Goal: Information Seeking & Learning: Learn about a topic

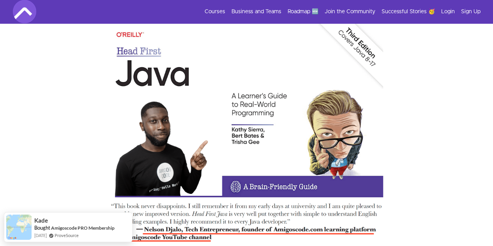
scroll to position [2573, 0]
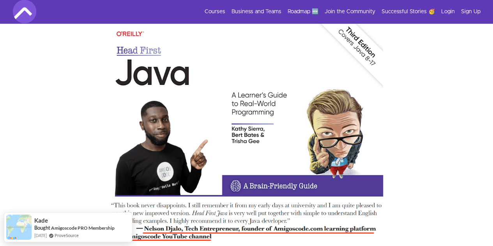
click at [160, 147] on img at bounding box center [246, 138] width 273 height 234
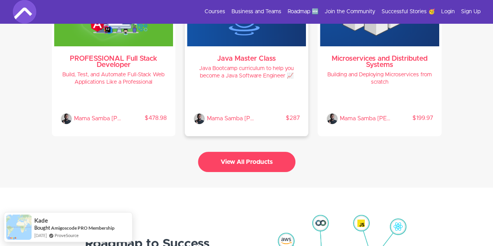
scroll to position [1711, 0]
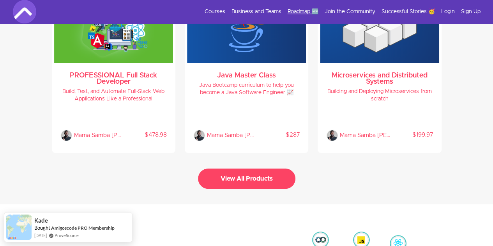
click at [303, 13] on link "Roadmap 🆕" at bounding box center [302, 12] width 31 height 8
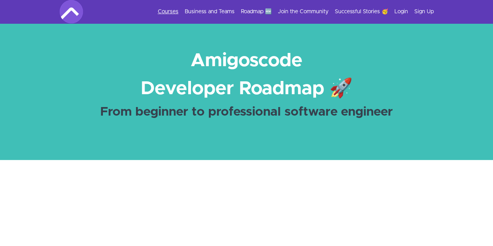
click at [178, 9] on link "Courses" at bounding box center [168, 12] width 21 height 8
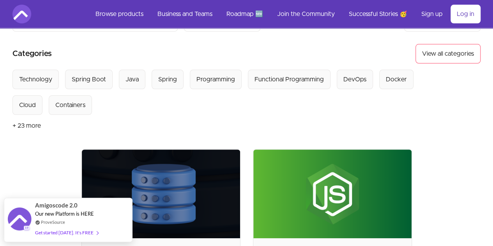
scroll to position [48, 0]
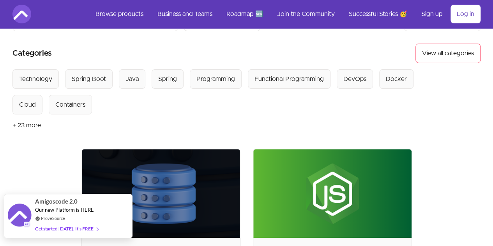
click at [63, 201] on span "Amigoscode 2.0" at bounding box center [56, 201] width 42 height 9
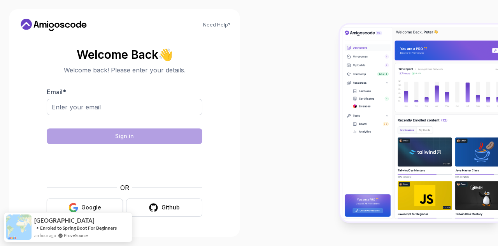
click at [107, 206] on button "Google" at bounding box center [85, 208] width 76 height 18
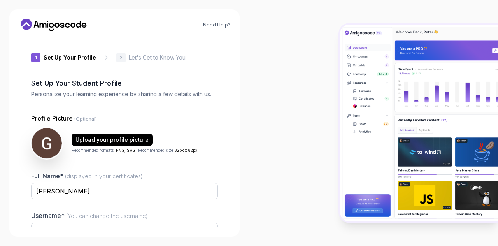
type input "sturdyquokkad2239"
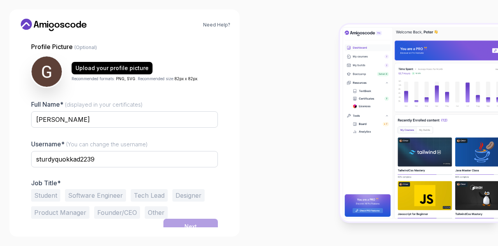
scroll to position [78, 0]
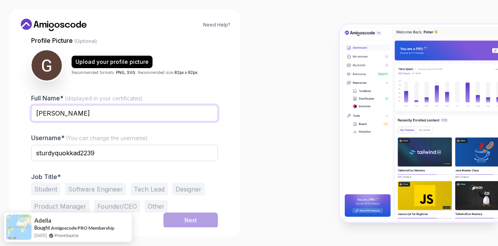
click at [121, 113] on input "[PERSON_NAME]" at bounding box center [124, 113] width 187 height 16
type input "[PERSON_NAME] R N"
click at [48, 183] on button "Student" at bounding box center [45, 189] width 29 height 12
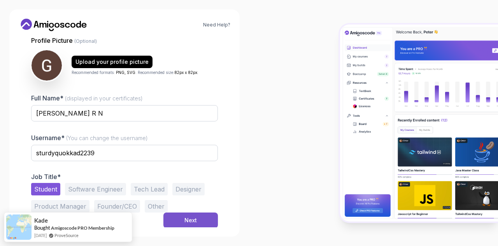
click at [177, 220] on button "Next" at bounding box center [191, 221] width 55 height 16
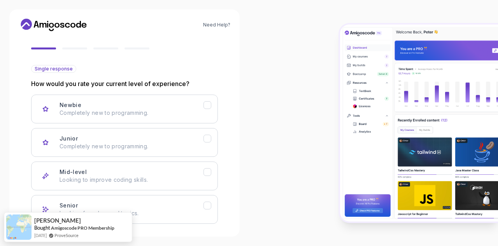
scroll to position [65, 0]
click at [176, 130] on button "Junior Completely new to programming." at bounding box center [124, 143] width 187 height 29
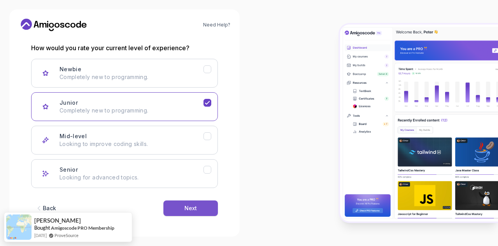
click at [174, 204] on button "Next" at bounding box center [191, 209] width 55 height 16
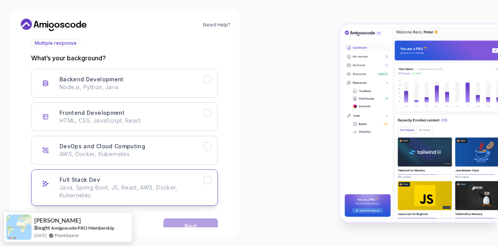
scroll to position [94, 0]
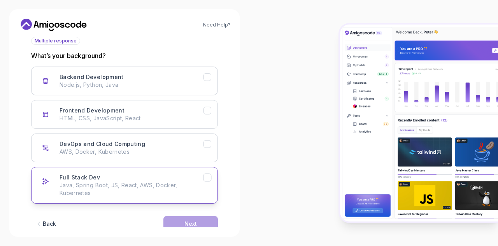
click at [142, 180] on div "Full Stack Dev Java, Spring Boot, JS, React, AWS, Docker, Kubernetes" at bounding box center [132, 185] width 144 height 23
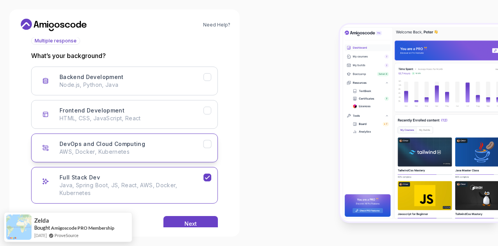
click at [144, 144] on div "DevOps and Cloud Computing AWS, Docker, Kubernetes" at bounding box center [132, 148] width 144 height 16
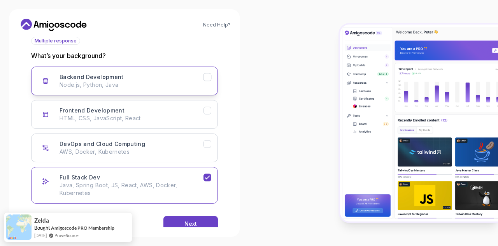
click at [155, 84] on p "Node.js, Python, Java" at bounding box center [132, 85] width 144 height 8
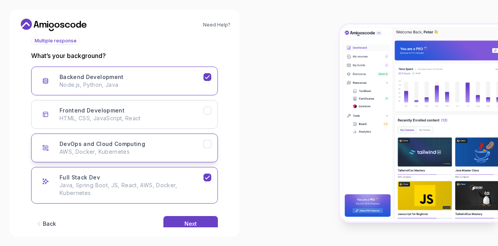
click at [139, 140] on h3 "DevOps and Cloud Computing" at bounding box center [103, 144] width 86 height 8
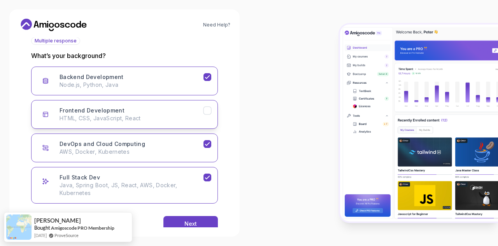
click at [153, 117] on p "HTML, CSS, JavaScript, React" at bounding box center [132, 118] width 144 height 8
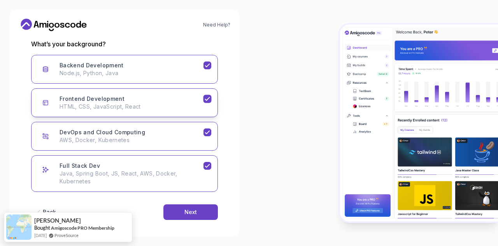
scroll to position [110, 0]
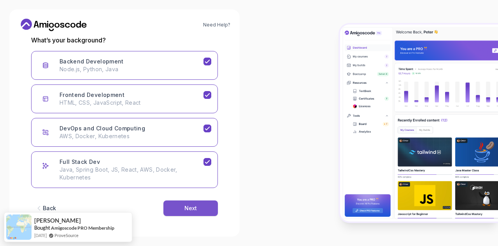
click at [167, 202] on button "Next" at bounding box center [191, 209] width 55 height 16
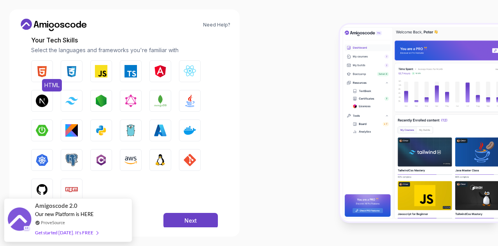
click at [43, 78] on button "HTML" at bounding box center [42, 71] width 22 height 22
click at [70, 81] on button "CSS" at bounding box center [72, 71] width 22 height 22
click at [183, 102] on button "Java" at bounding box center [190, 101] width 22 height 22
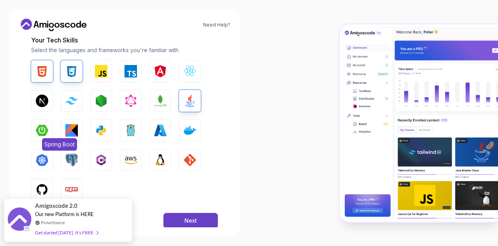
click at [45, 127] on img "button" at bounding box center [42, 130] width 12 height 12
click at [182, 130] on button "Docker" at bounding box center [190, 131] width 22 height 22
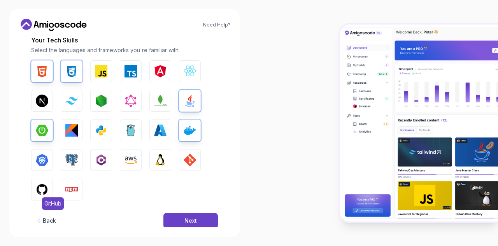
click at [37, 183] on img "button" at bounding box center [42, 189] width 12 height 12
click at [189, 217] on div "Next" at bounding box center [191, 221] width 12 height 8
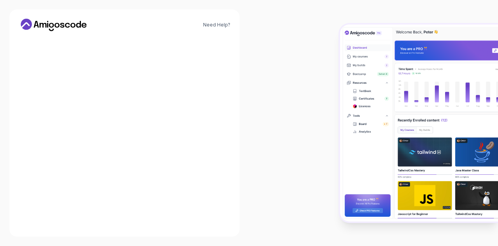
scroll to position [107, 0]
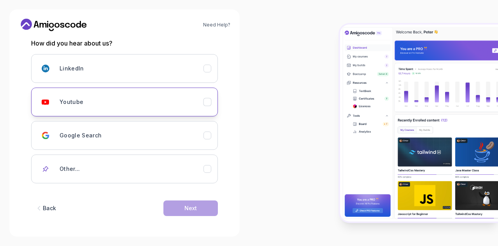
click at [148, 98] on div "Youtube" at bounding box center [132, 102] width 144 height 16
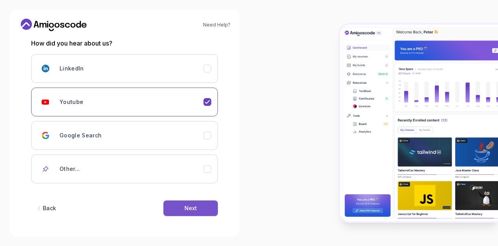
click at [190, 207] on div "Next" at bounding box center [191, 208] width 12 height 8
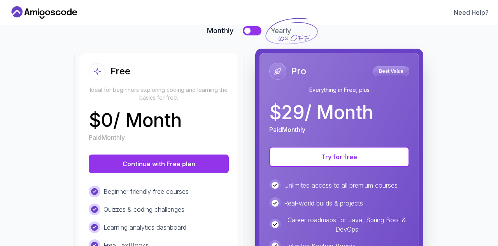
scroll to position [63, 0]
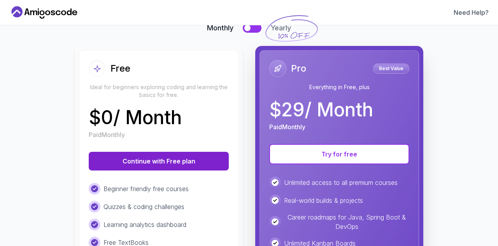
click at [179, 156] on button "Continue with Free plan" at bounding box center [159, 161] width 140 height 19
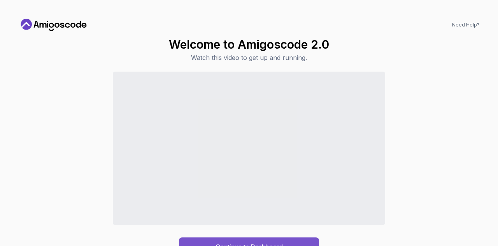
click at [278, 242] on div "Continue to Dashboard" at bounding box center [249, 246] width 67 height 9
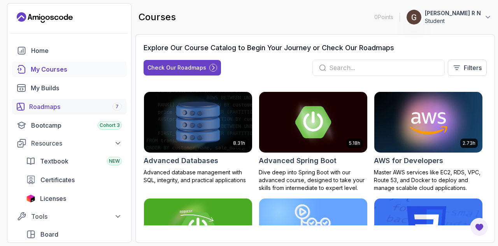
click at [44, 106] on div "Roadmaps 7" at bounding box center [75, 106] width 93 height 9
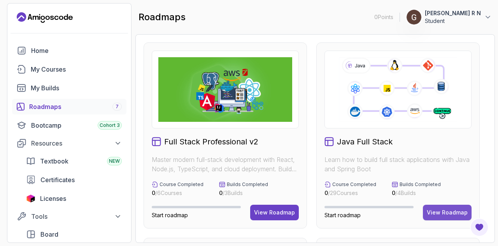
click at [432, 211] on div "View Roadmap" at bounding box center [447, 213] width 41 height 8
click at [426, 175] on div "Java Full Stack Learn how to build full stack applications with Java and Spring…" at bounding box center [399, 135] width 164 height 186
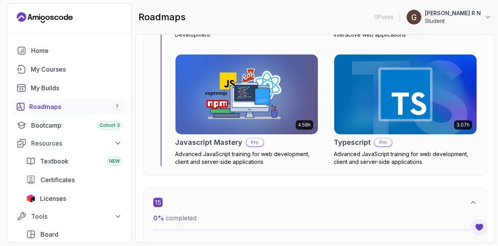
scroll to position [5048, 0]
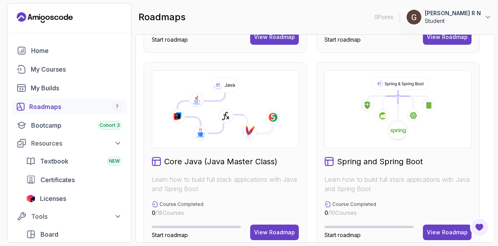
scroll to position [176, 0]
click at [365, 177] on p "Learn how to build full stack applications with Java and Spring Boot" at bounding box center [398, 183] width 147 height 19
click at [369, 119] on icon at bounding box center [398, 109] width 134 height 65
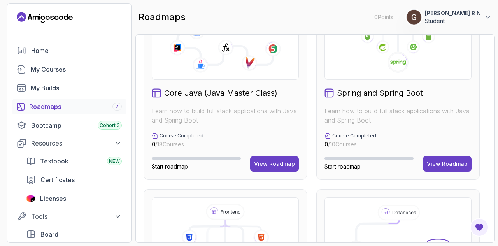
scroll to position [245, 0]
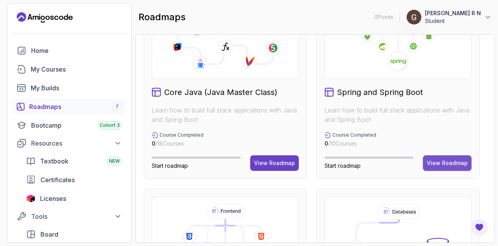
click at [426, 161] on button "View Roadmap" at bounding box center [447, 163] width 49 height 16
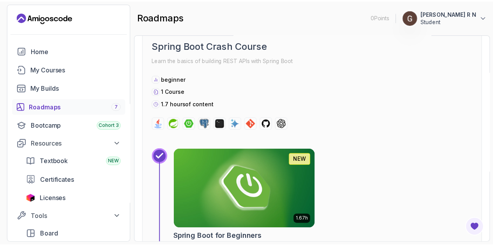
scroll to position [314, 0]
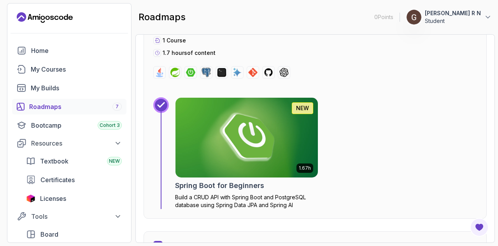
click at [283, 135] on img at bounding box center [247, 138] width 150 height 84
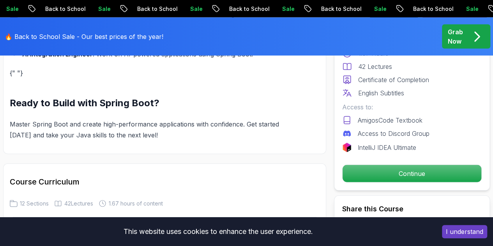
scroll to position [930, 0]
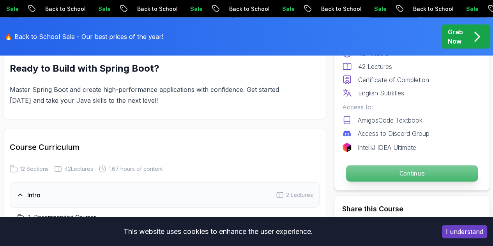
click at [342, 174] on div "Continue" at bounding box center [411, 174] width 139 height 18
click at [361, 176] on p "Continue" at bounding box center [412, 173] width 132 height 16
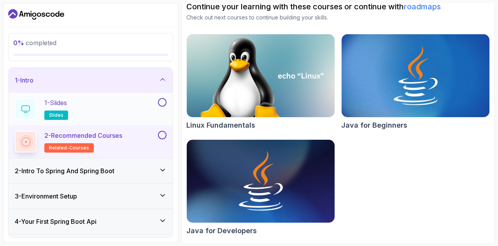
click at [106, 105] on div "1 - Slides slides" at bounding box center [86, 109] width 142 height 22
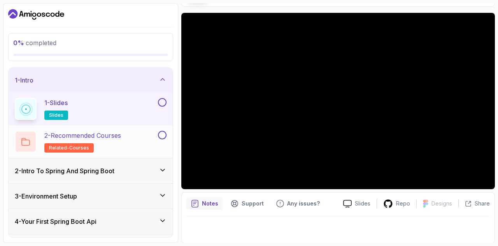
click at [95, 142] on h2 "2 - Recommended Courses related-courses" at bounding box center [82, 142] width 77 height 22
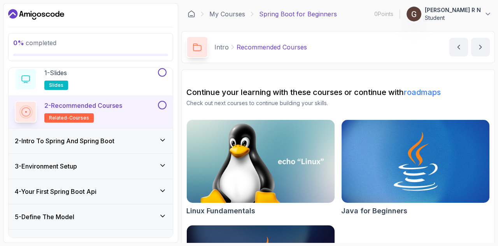
scroll to position [32, 0]
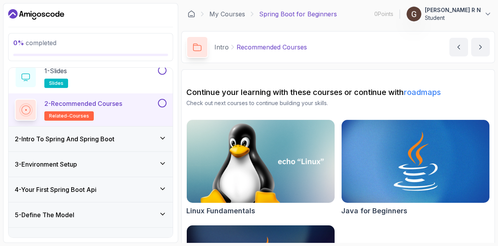
click at [95, 142] on h3 "2 - Intro To Spring And Spring Boot" at bounding box center [65, 138] width 100 height 9
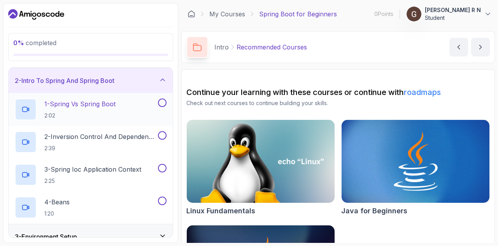
scroll to position [0, 0]
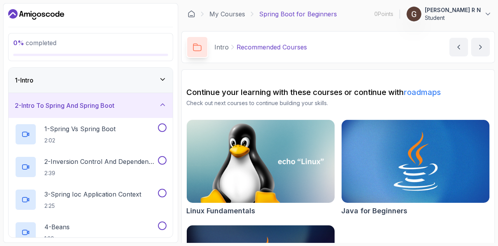
click at [110, 79] on div "1 - Intro" at bounding box center [91, 80] width 152 height 9
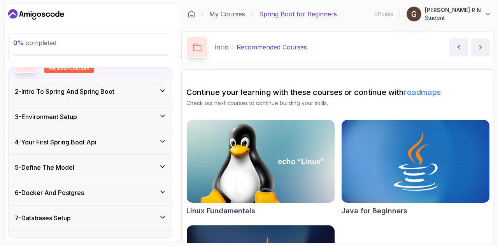
click at [94, 165] on div "5 - Define The Model" at bounding box center [91, 167] width 152 height 9
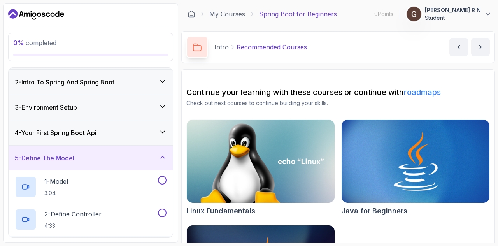
scroll to position [21, 0]
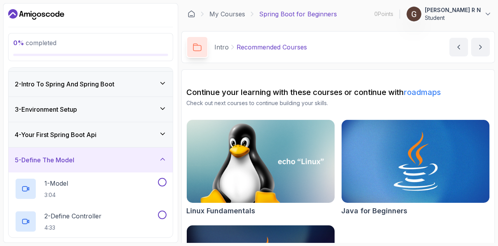
click at [86, 128] on div "4 - Your First Spring Boot Api" at bounding box center [91, 134] width 164 height 25
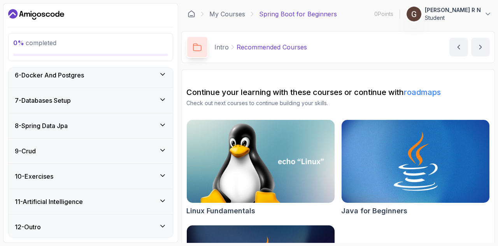
scroll to position [184, 0]
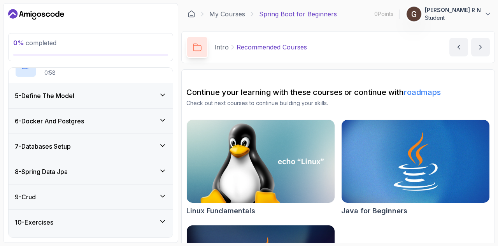
click at [86, 128] on div "6 - Docker And Postgres" at bounding box center [91, 121] width 164 height 25
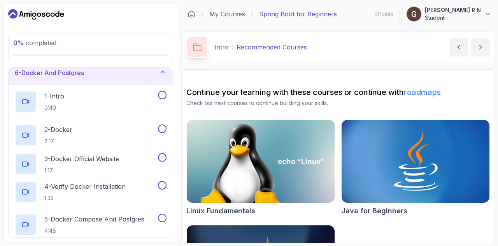
scroll to position [132, 0]
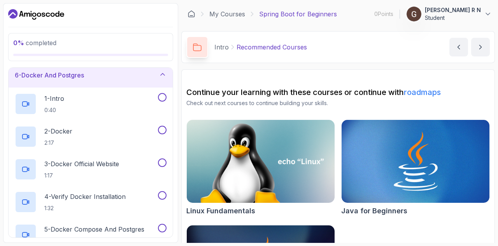
click at [93, 78] on div "6 - Docker And Postgres" at bounding box center [91, 74] width 152 height 9
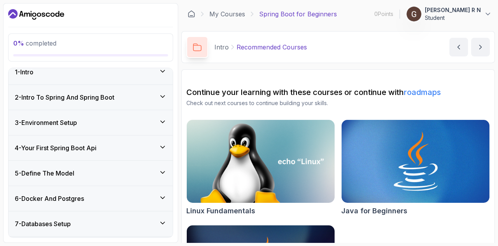
scroll to position [0, 0]
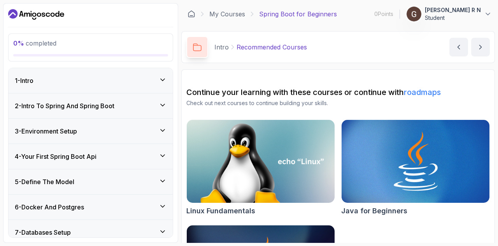
click at [103, 74] on div "1 - Intro" at bounding box center [91, 80] width 164 height 25
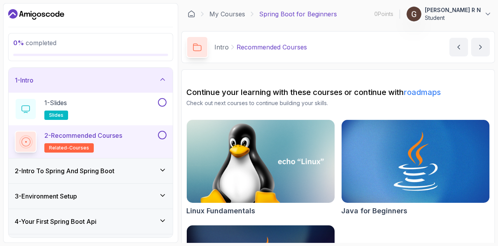
click at [90, 171] on h3 "2 - Intro To Spring And Spring Boot" at bounding box center [65, 170] width 100 height 9
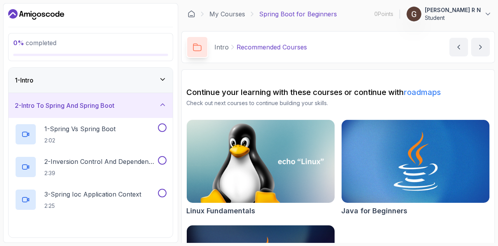
scroll to position [42, 0]
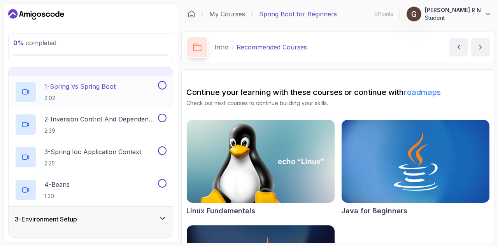
click at [104, 91] on h2 "1 - Spring Vs Spring Boot 2:02" at bounding box center [79, 92] width 71 height 20
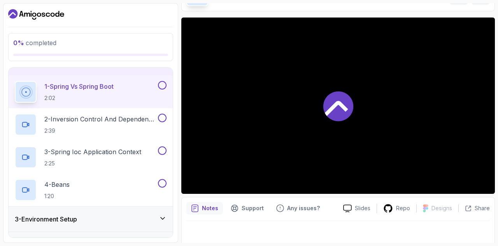
scroll to position [56, 0]
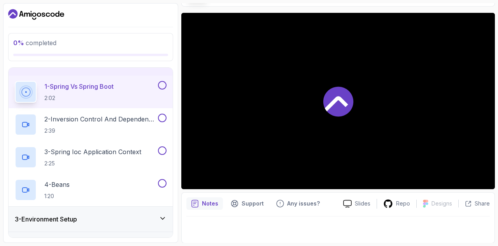
click at [295, 144] on div at bounding box center [338, 101] width 314 height 176
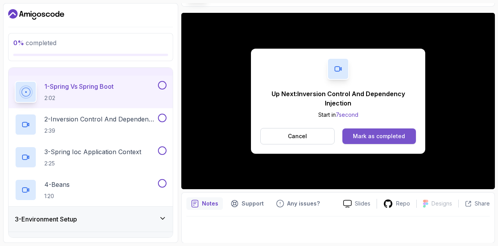
click at [391, 135] on div "Mark as completed" at bounding box center [379, 136] width 52 height 8
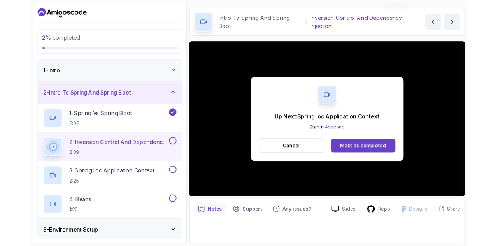
scroll to position [56, 0]
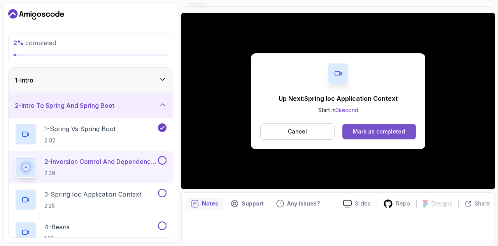
click at [355, 130] on div "Mark as completed" at bounding box center [379, 132] width 52 height 8
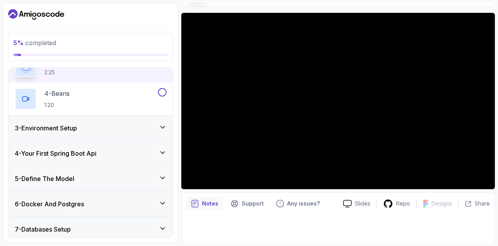
scroll to position [134, 0]
click at [122, 150] on div "4 - Your First Spring Boot Api" at bounding box center [91, 152] width 152 height 9
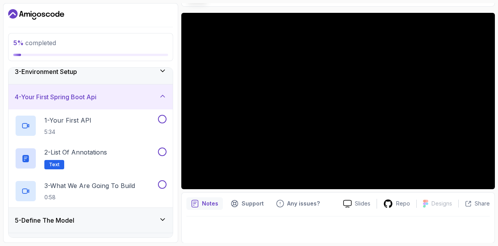
scroll to position [59, 0]
click at [113, 130] on div "1 - Your First API 5:34" at bounding box center [86, 126] width 142 height 22
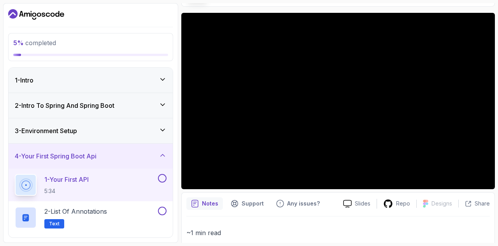
click at [103, 128] on div "3 - Environment Setup" at bounding box center [91, 130] width 152 height 9
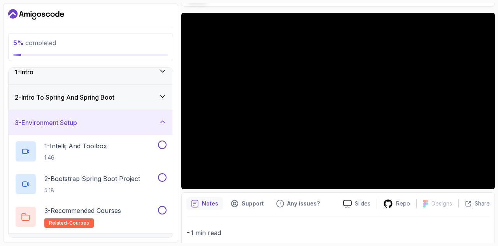
scroll to position [8, 0]
click at [103, 94] on h3 "2 - Intro To Spring And Spring Boot" at bounding box center [65, 97] width 100 height 9
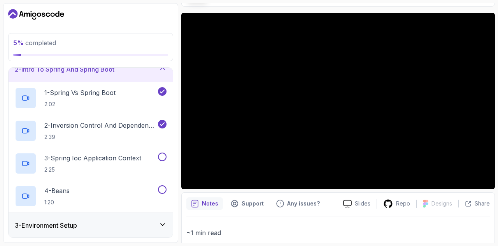
scroll to position [35, 0]
click at [102, 74] on h3 "2 - Intro To Spring And Spring Boot" at bounding box center [65, 69] width 100 height 9
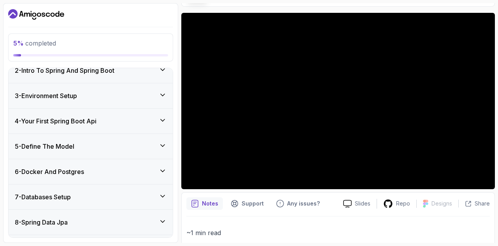
click at [101, 92] on div "3 - Environment Setup" at bounding box center [91, 95] width 152 height 9
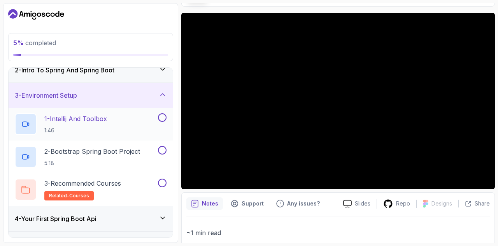
click at [99, 123] on p "1 - Intellij And Toolbox" at bounding box center [75, 118] width 63 height 9
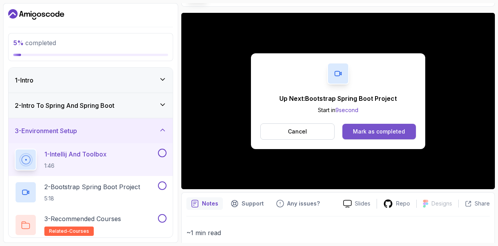
click at [369, 129] on div "Mark as completed" at bounding box center [379, 132] width 52 height 8
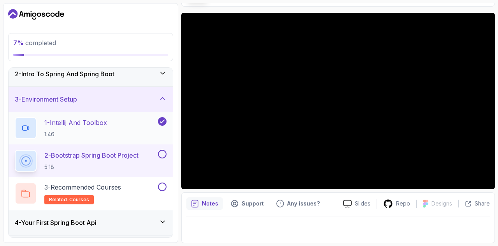
scroll to position [32, 0]
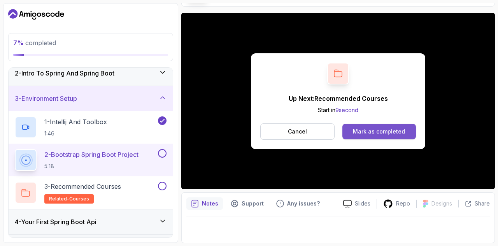
click at [376, 129] on div "Mark as completed" at bounding box center [379, 132] width 52 height 8
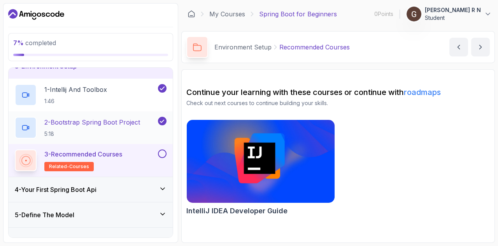
scroll to position [65, 0]
click at [415, 91] on link "roadmaps" at bounding box center [422, 92] width 37 height 9
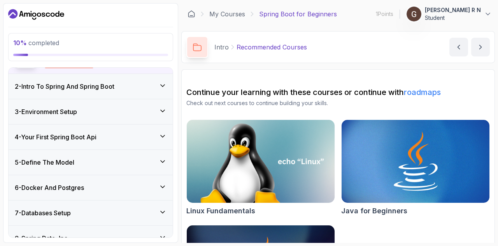
scroll to position [85, 0]
click at [115, 116] on div "3 - Environment Setup" at bounding box center [91, 111] width 164 height 25
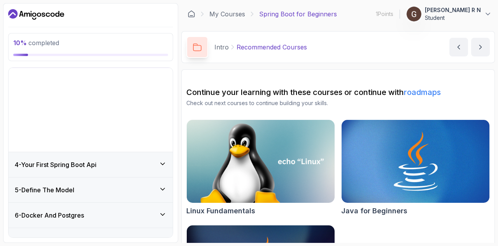
scroll to position [38, 0]
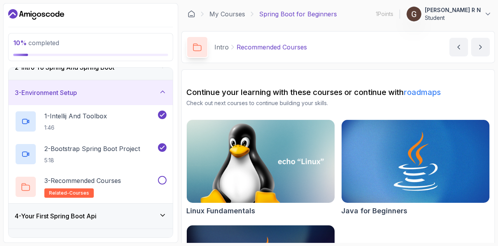
click at [114, 94] on div "3 - Environment Setup" at bounding box center [91, 92] width 152 height 9
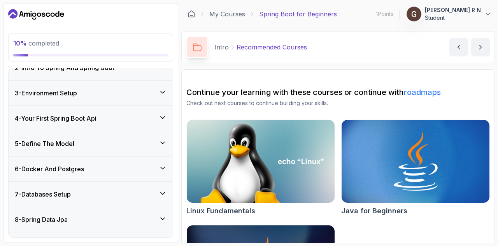
click at [115, 114] on div "4 - Your First Spring Boot Api" at bounding box center [91, 118] width 152 height 9
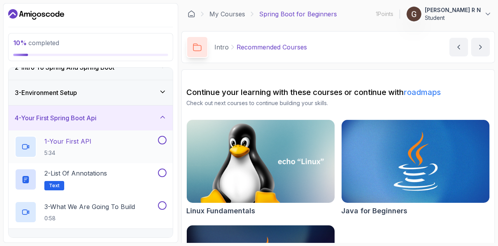
click at [116, 137] on div "1 - Your First API 5:34" at bounding box center [86, 147] width 142 height 22
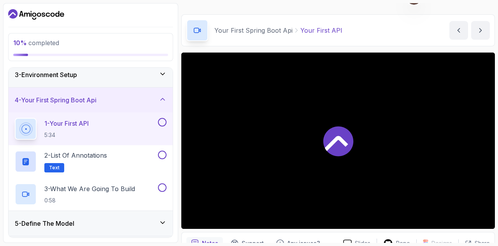
scroll to position [17, 0]
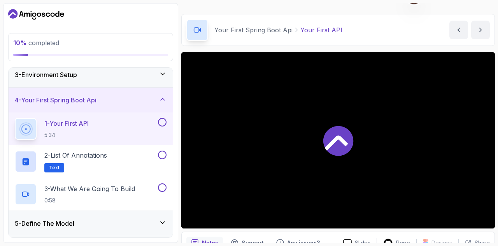
click at [280, 123] on div at bounding box center [338, 140] width 314 height 176
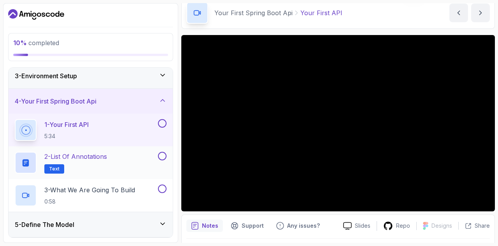
scroll to position [55, 0]
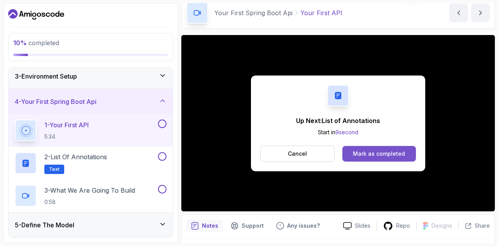
click at [360, 151] on div "Mark as completed" at bounding box center [379, 154] width 52 height 8
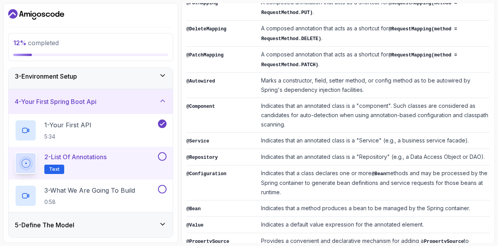
scroll to position [322, 0]
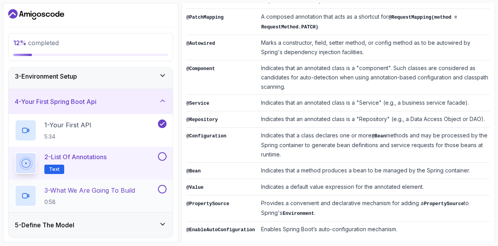
click at [132, 190] on p "3 - What We Are Going To Build" at bounding box center [89, 190] width 91 height 9
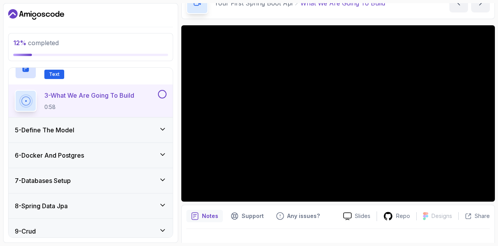
scroll to position [149, 0]
click at [120, 132] on div "5 - Define The Model" at bounding box center [91, 130] width 152 height 9
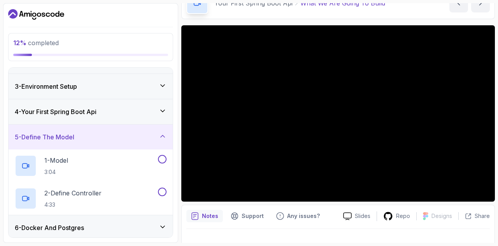
scroll to position [45, 0]
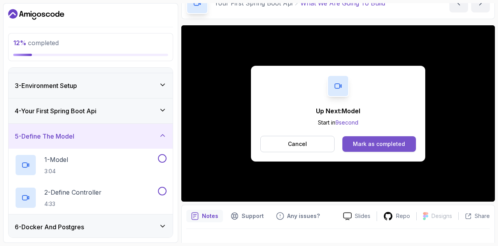
click at [349, 136] on button "Mark as completed" at bounding box center [380, 144] width 74 height 16
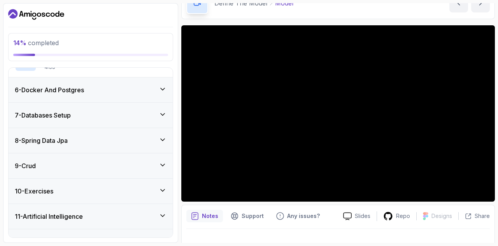
scroll to position [197, 0]
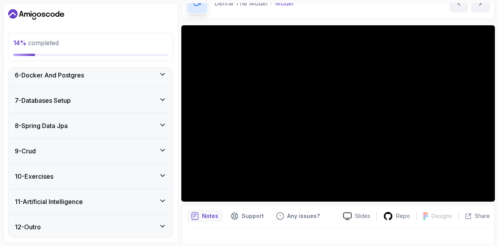
click at [110, 151] on div "9 - Crud" at bounding box center [91, 150] width 152 height 9
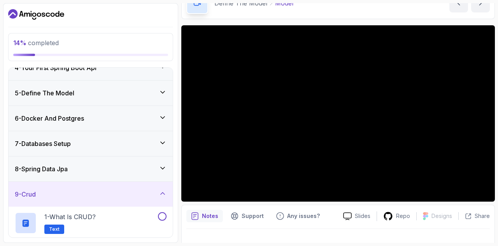
scroll to position [87, 0]
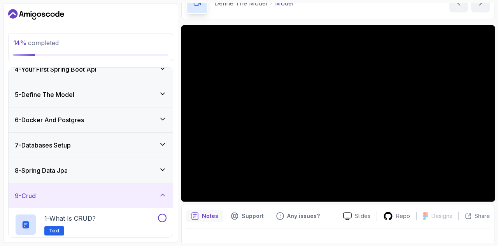
click at [108, 172] on div "8 - Spring Data Jpa" at bounding box center [91, 170] width 152 height 9
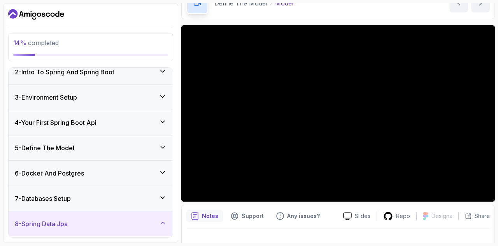
scroll to position [37, 0]
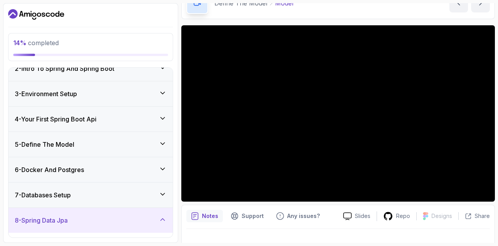
click at [108, 172] on div "6 - Docker And Postgres" at bounding box center [91, 169] width 152 height 9
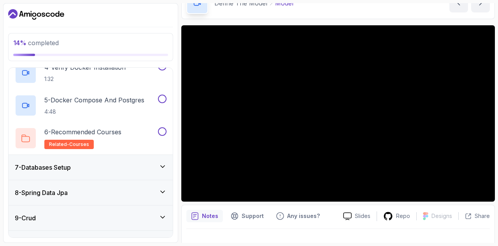
scroll to position [261, 0]
click at [108, 172] on div "7 - Databases Setup" at bounding box center [91, 167] width 164 height 25
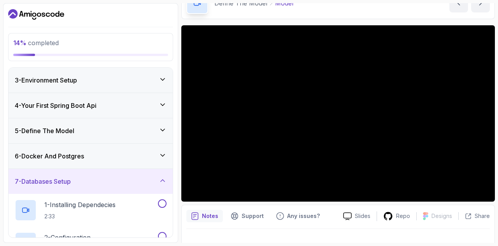
scroll to position [49, 0]
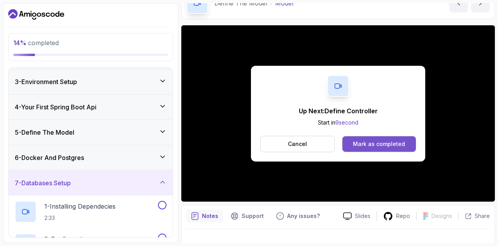
click at [368, 140] on div "Mark as completed" at bounding box center [379, 144] width 52 height 8
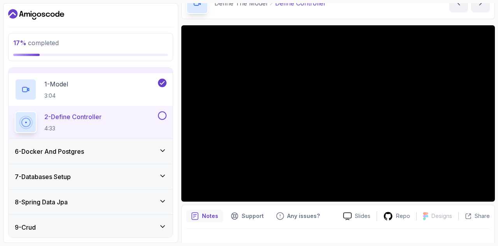
scroll to position [121, 0]
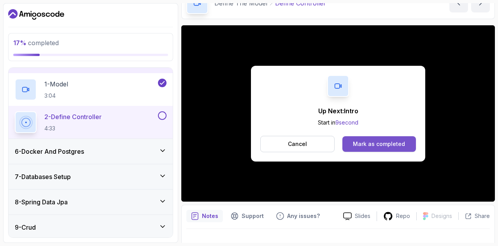
click at [364, 140] on div "Mark as completed" at bounding box center [379, 144] width 52 height 8
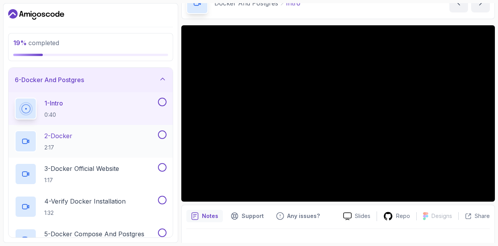
scroll to position [128, 0]
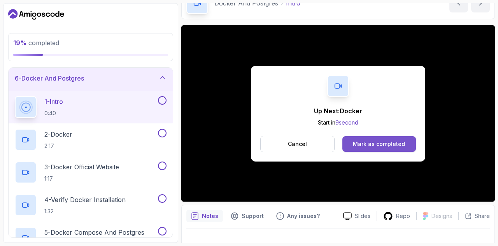
click at [409, 143] on button "Mark as completed" at bounding box center [380, 144] width 74 height 16
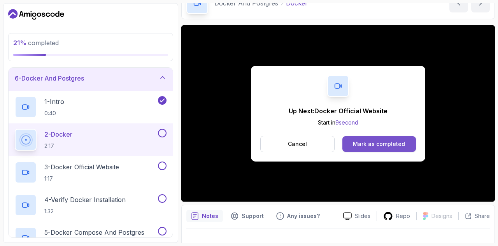
click at [368, 141] on div "Mark as completed" at bounding box center [379, 144] width 52 height 8
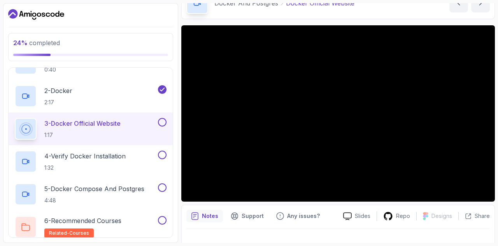
scroll to position [174, 0]
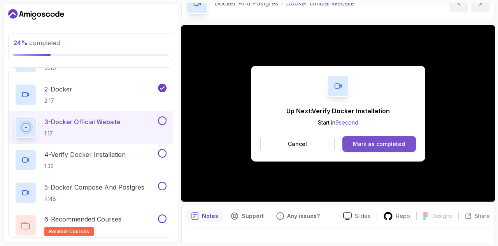
click at [389, 142] on div "Mark as completed" at bounding box center [379, 144] width 52 height 8
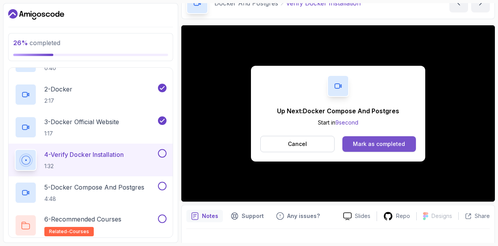
click at [370, 148] on button "Mark as completed" at bounding box center [380, 144] width 74 height 16
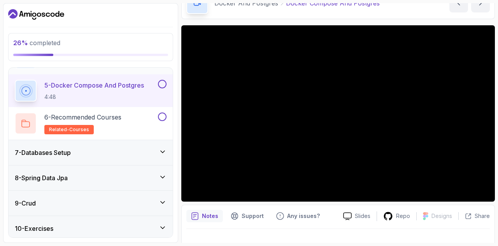
scroll to position [280, 0]
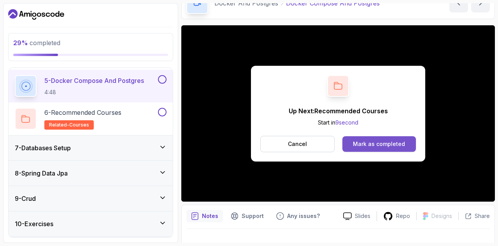
click at [383, 140] on div "Mark as completed" at bounding box center [379, 144] width 52 height 8
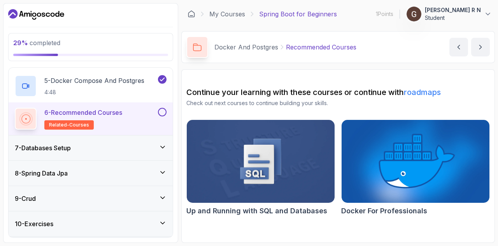
click at [118, 153] on div "7 - Databases Setup" at bounding box center [91, 147] width 164 height 25
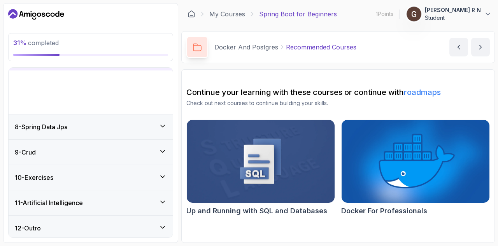
scroll to position [132, 0]
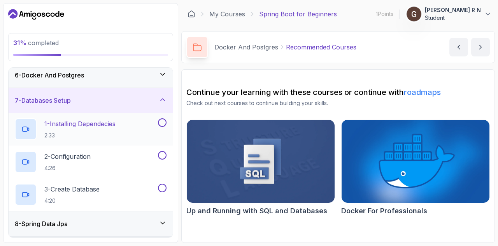
click at [103, 120] on p "1 - Installing Dependecies" at bounding box center [79, 123] width 71 height 9
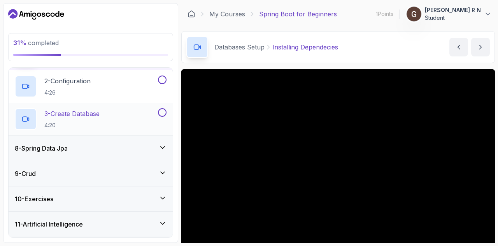
scroll to position [230, 0]
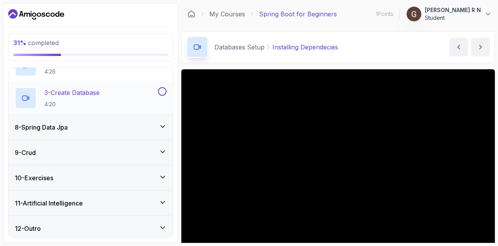
click at [113, 178] on div "10 - Exercises" at bounding box center [91, 177] width 152 height 9
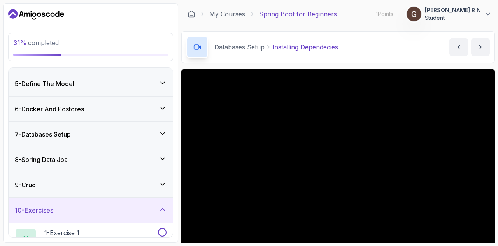
scroll to position [97, 0]
click at [110, 140] on div "7 - Databases Setup" at bounding box center [91, 134] width 164 height 25
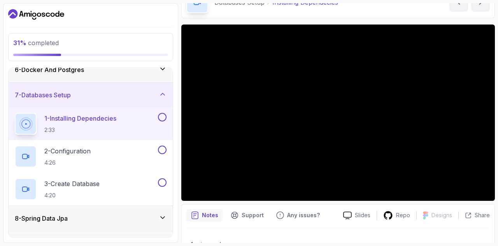
scroll to position [45, 0]
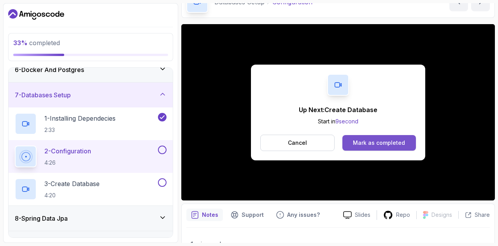
click at [354, 140] on button "Mark as completed" at bounding box center [380, 143] width 74 height 16
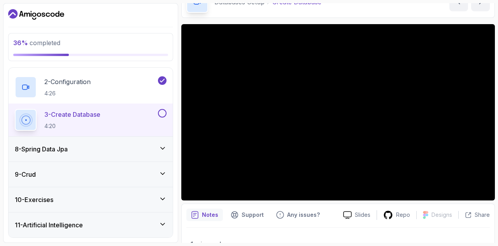
scroll to position [230, 0]
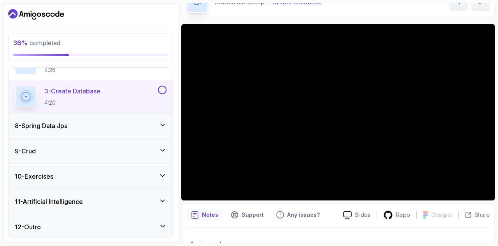
click at [119, 207] on div "11 - Artificial Intelligence" at bounding box center [91, 201] width 164 height 25
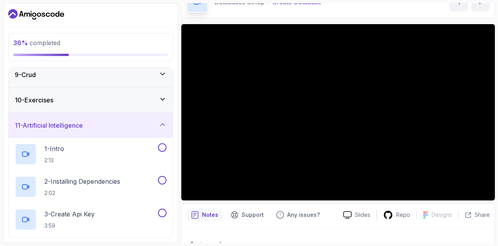
scroll to position [176, 0]
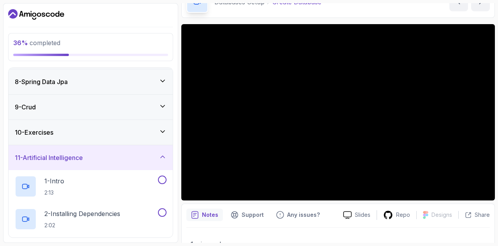
click at [113, 162] on div "11 - Artificial Intelligence" at bounding box center [91, 157] width 164 height 25
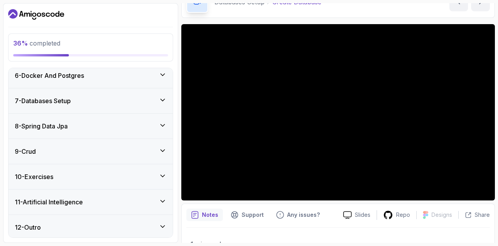
scroll to position [132, 0]
click at [117, 99] on div "7 - Databases Setup" at bounding box center [91, 100] width 152 height 9
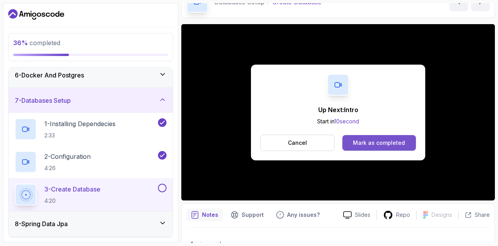
click at [365, 140] on div "Mark as completed" at bounding box center [379, 143] width 52 height 8
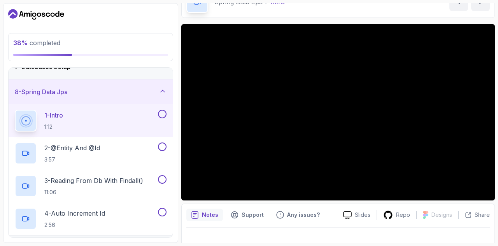
scroll to position [165, 0]
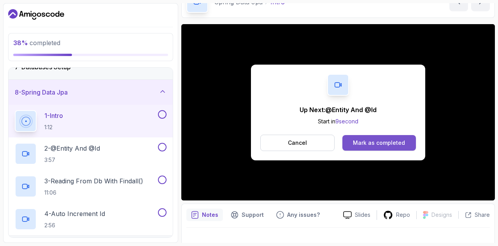
click at [355, 144] on div "Mark as completed" at bounding box center [379, 143] width 52 height 8
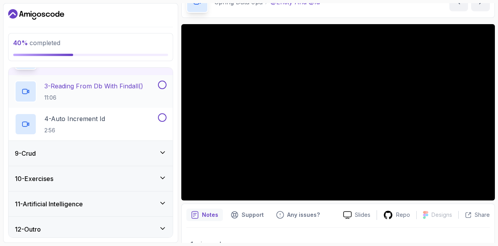
scroll to position [262, 0]
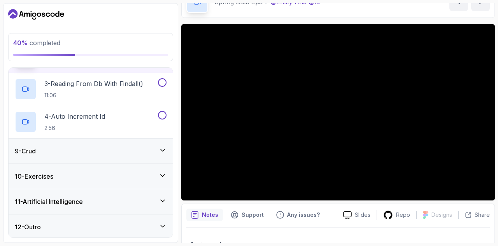
click at [111, 153] on div "9 - Crud" at bounding box center [91, 150] width 152 height 9
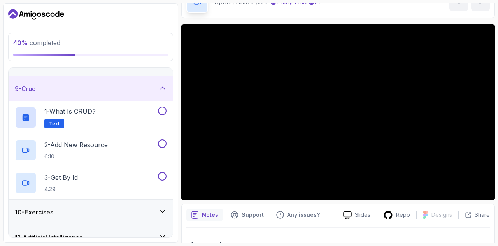
scroll to position [189, 0]
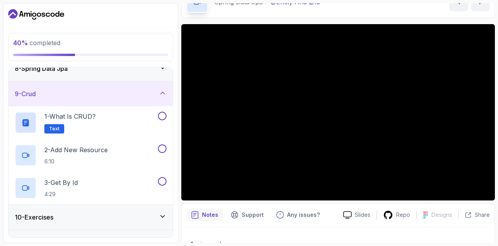
click at [113, 101] on div "9 - Crud" at bounding box center [91, 93] width 164 height 25
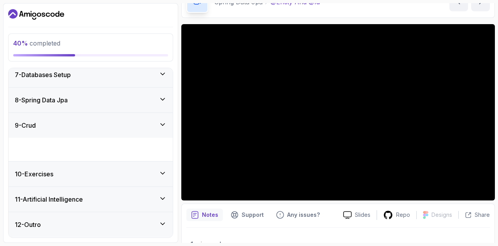
scroll to position [132, 0]
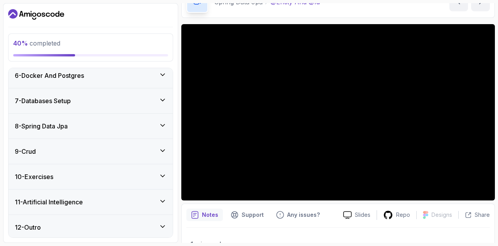
click at [128, 126] on div "8 - Spring Data Jpa" at bounding box center [91, 125] width 152 height 9
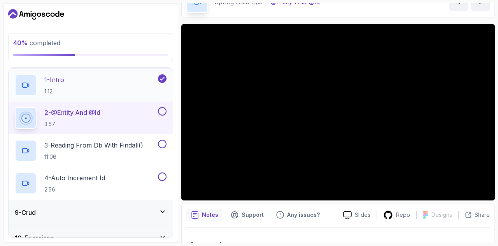
scroll to position [201, 0]
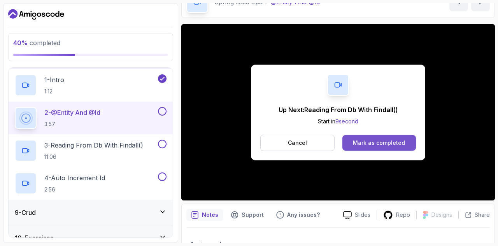
click at [355, 137] on button "Mark as completed" at bounding box center [380, 143] width 74 height 16
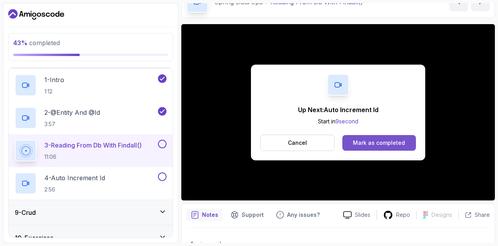
click at [365, 147] on button "Mark as completed" at bounding box center [380, 143] width 74 height 16
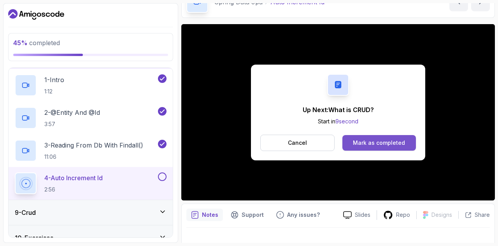
click at [366, 146] on div "Mark as completed" at bounding box center [379, 143] width 52 height 8
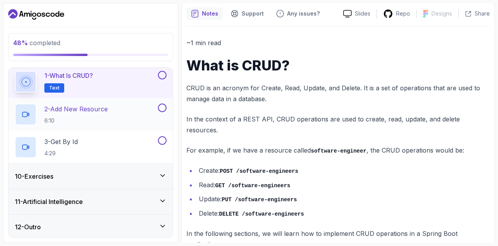
scroll to position [229, 0]
click at [111, 169] on div "10 - Exercises" at bounding box center [91, 176] width 164 height 25
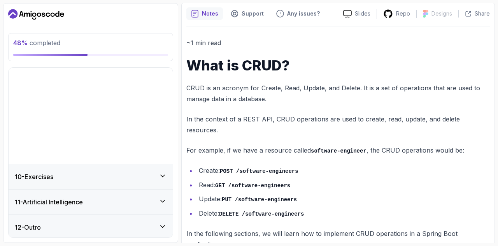
scroll to position [132, 0]
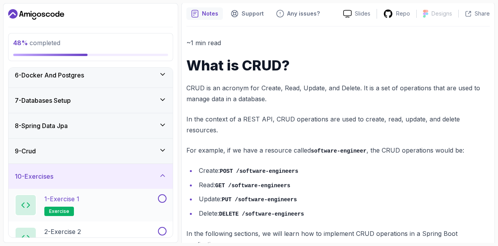
click at [97, 199] on div "1 - Exercise 1 exercise" at bounding box center [86, 205] width 142 height 22
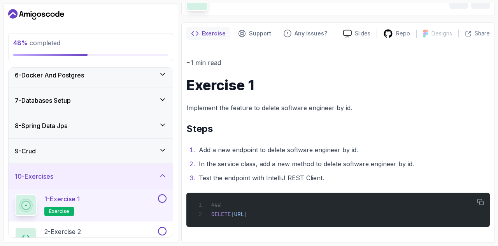
click at [79, 202] on h2 "1 - Exercise 1 exercise" at bounding box center [61, 205] width 35 height 22
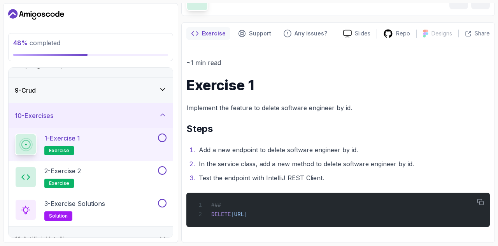
scroll to position [192, 0]
click at [481, 203] on icon "button" at bounding box center [480, 202] width 7 height 7
click at [463, 144] on li "Add a new endpoint to delete software engineer by id." at bounding box center [344, 149] width 294 height 11
click at [91, 178] on div "2 - Exercise 2 exercise" at bounding box center [86, 177] width 142 height 22
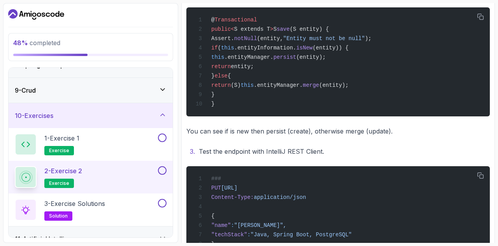
scroll to position [318, 0]
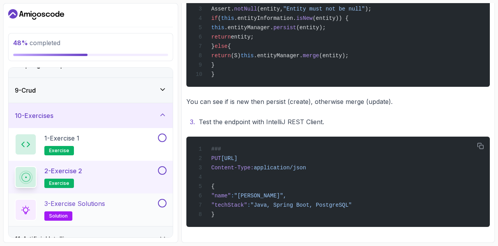
click at [72, 202] on p "3 - Exercise Solutions" at bounding box center [74, 203] width 61 height 9
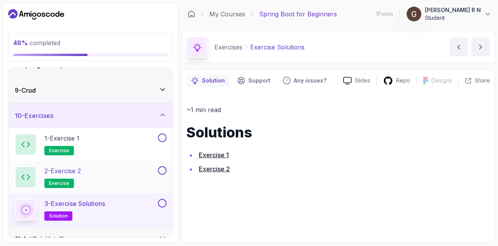
scroll to position [230, 0]
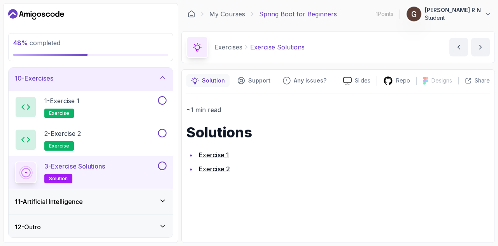
click at [225, 153] on link "Exercise 1" at bounding box center [214, 155] width 30 height 8
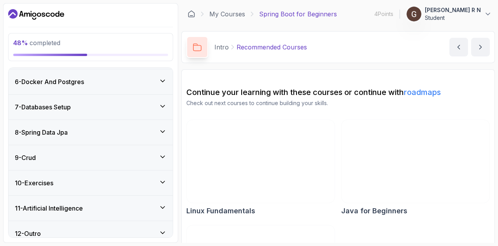
scroll to position [197, 0]
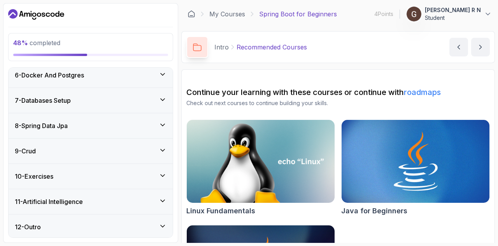
click at [102, 197] on div "11 - Artificial Intelligence" at bounding box center [91, 201] width 152 height 9
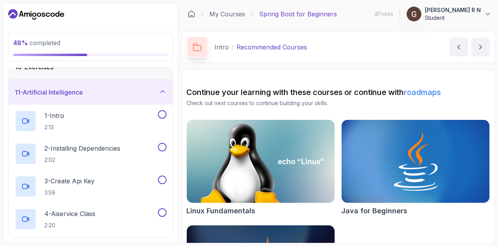
scroll to position [243, 0]
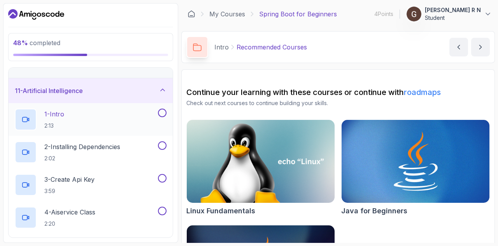
click at [104, 119] on div "1 - Intro 2:13" at bounding box center [86, 120] width 142 height 22
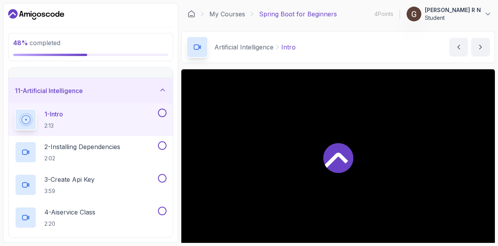
click at [254, 149] on div at bounding box center [338, 157] width 314 height 176
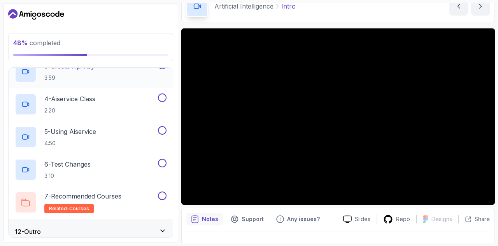
scroll to position [360, 0]
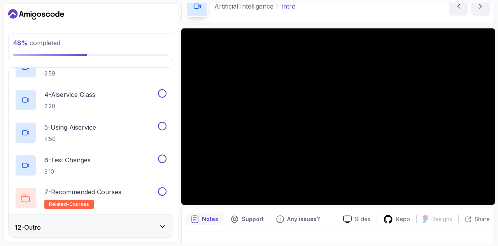
click at [115, 220] on div "12 - Outro" at bounding box center [91, 227] width 164 height 25
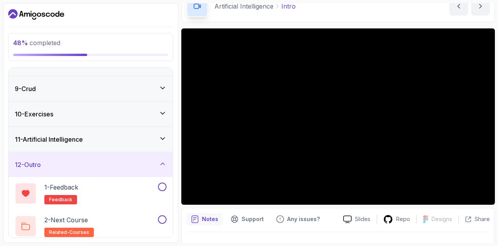
scroll to position [197, 0]
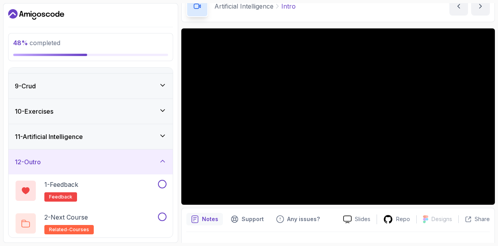
click at [117, 140] on div "11 - Artificial Intelligence" at bounding box center [91, 136] width 164 height 25
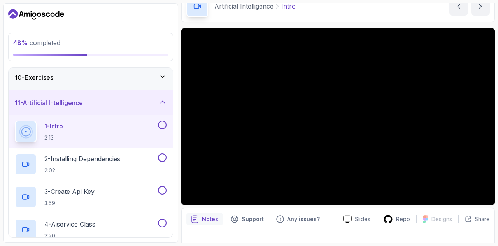
scroll to position [231, 0]
